Goal: Find specific page/section: Find specific page/section

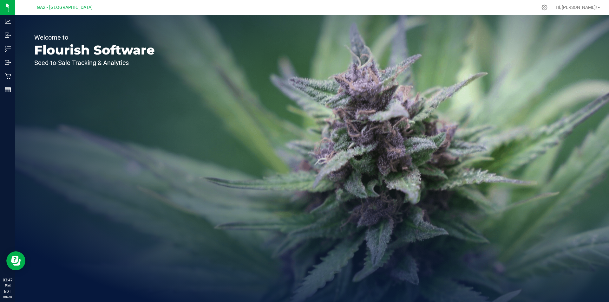
click at [17, 87] on div "Welcome to Flourish Software Seed-to-Sale Tracking & Analytics" at bounding box center [94, 158] width 159 height 287
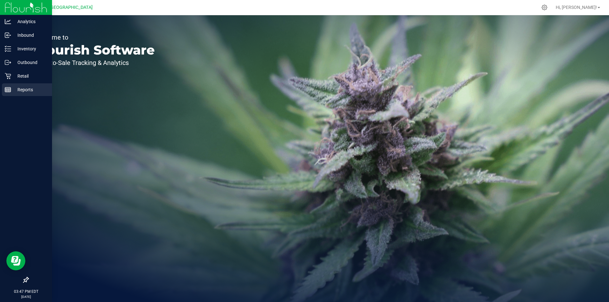
click at [12, 89] on p "Reports" at bounding box center [30, 90] width 38 height 8
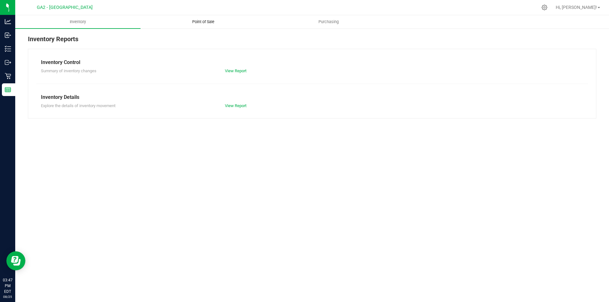
click at [221, 25] on uib-tab-heading "Point of Sale" at bounding box center [203, 22] width 125 height 13
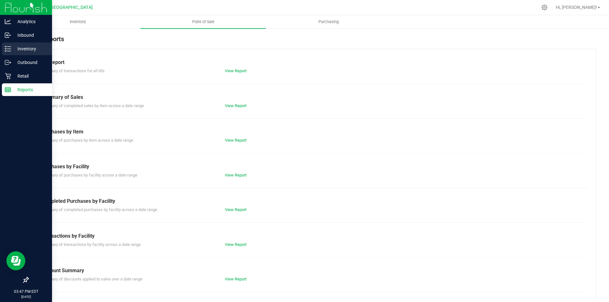
click at [15, 48] on p "Inventory" at bounding box center [30, 49] width 38 height 8
